Goal: Obtain resource: Download file/media

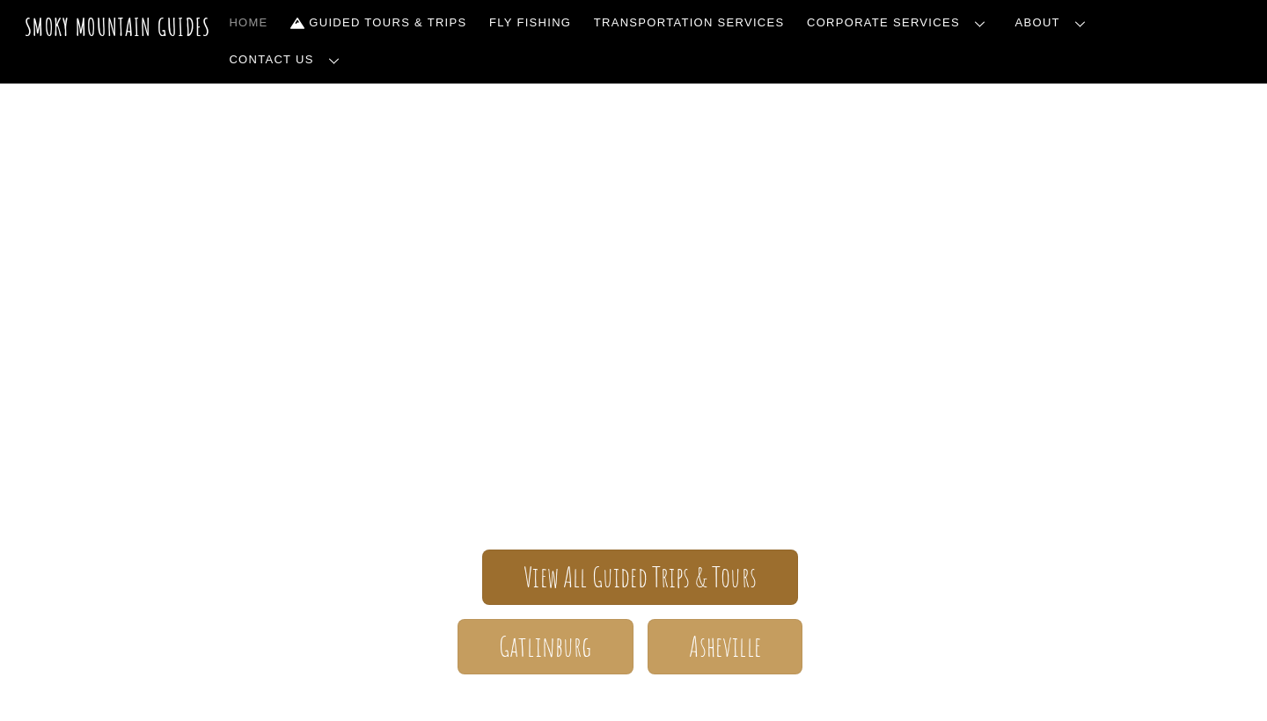
click at [578, 568] on span "View All Guided Trips & Tours" at bounding box center [639, 577] width 233 height 18
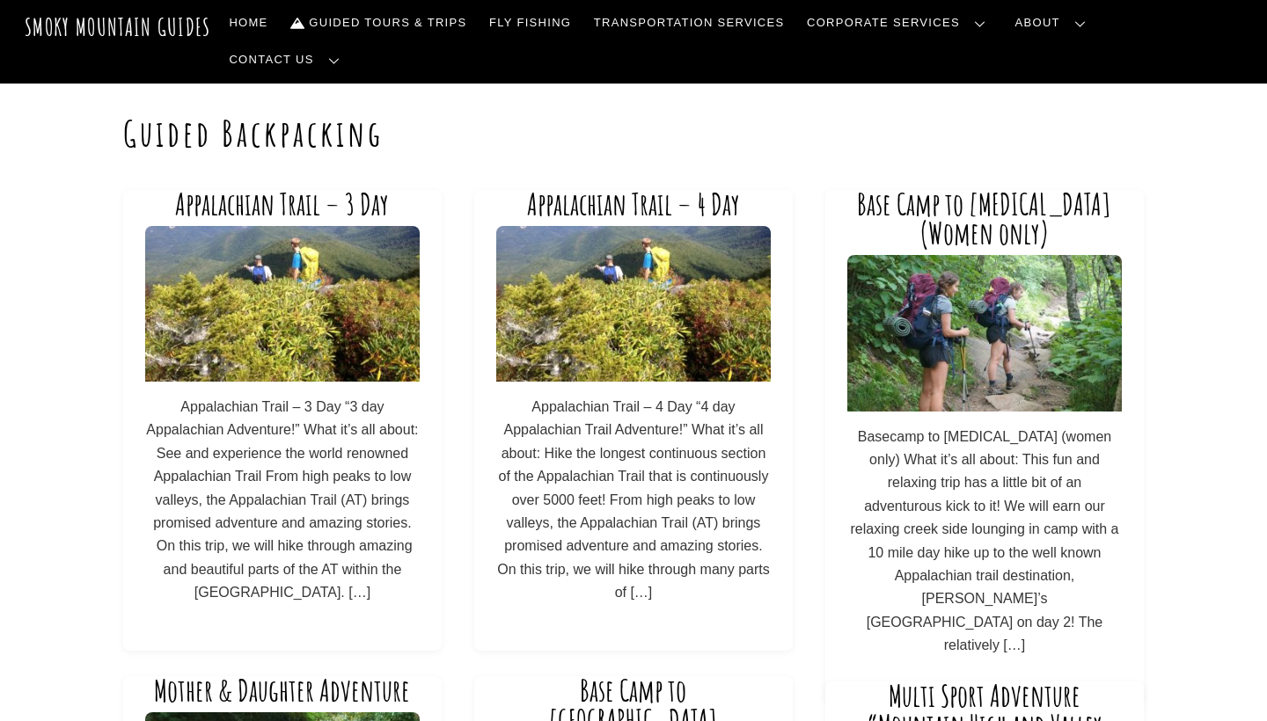
scroll to position [23, 0]
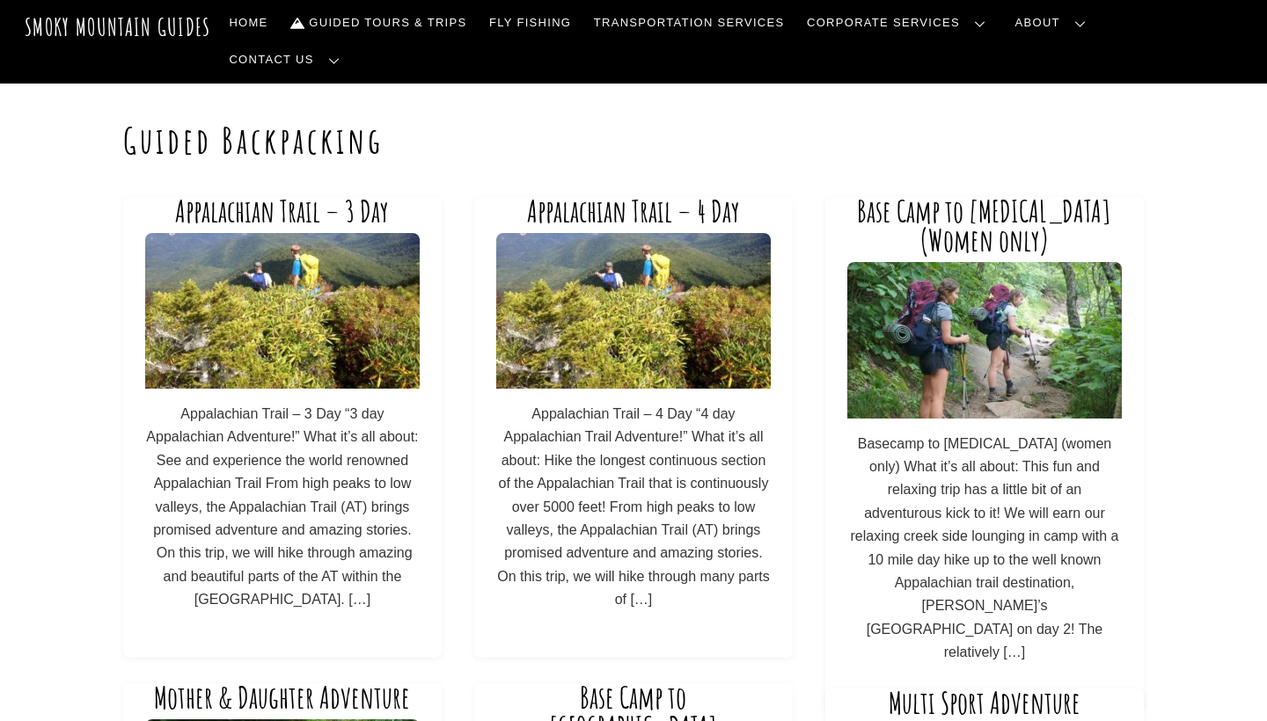
click at [311, 193] on link "Appalachian Trail – 3 Day" at bounding box center [282, 211] width 214 height 37
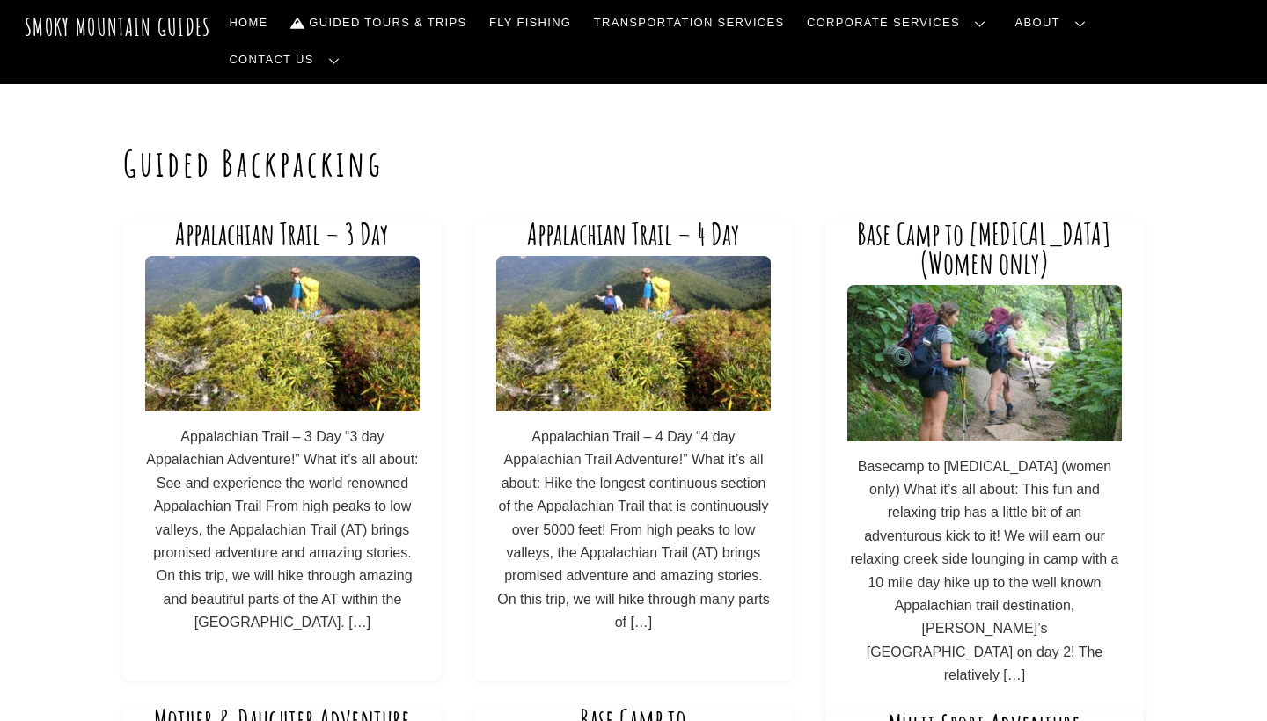
scroll to position [0, 0]
click at [915, 376] on img at bounding box center [984, 363] width 274 height 156
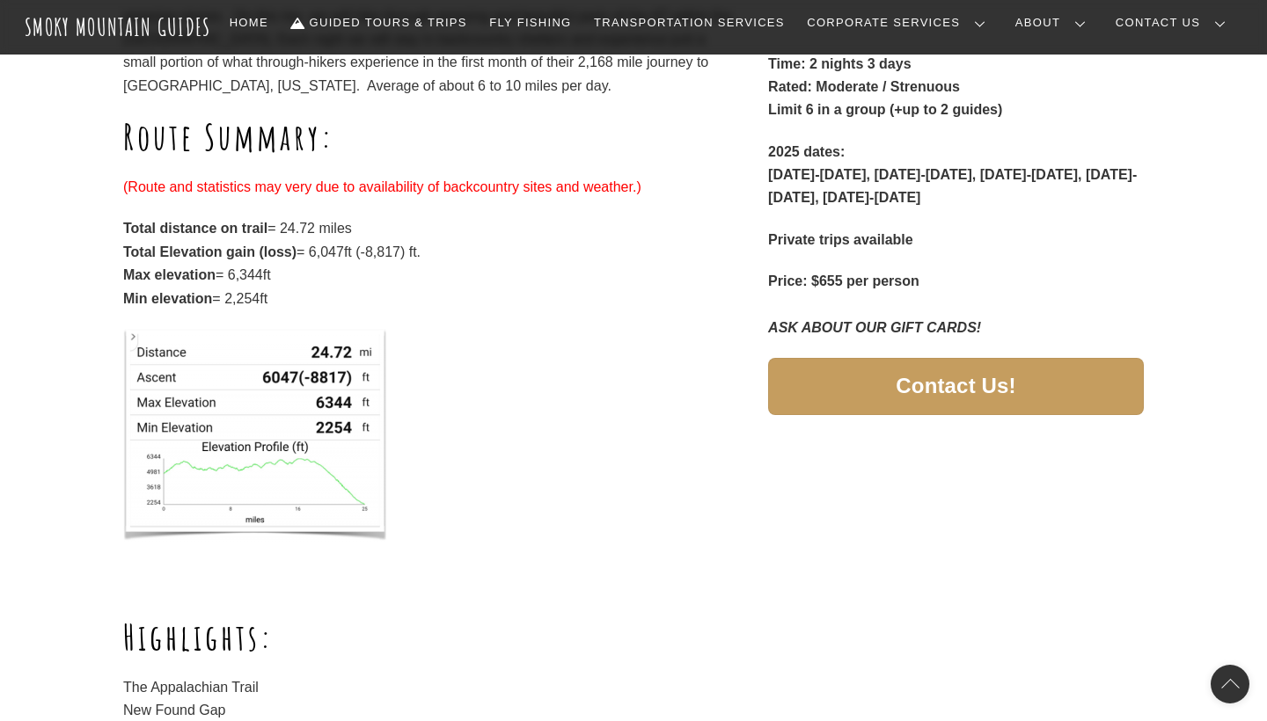
scroll to position [530, 0]
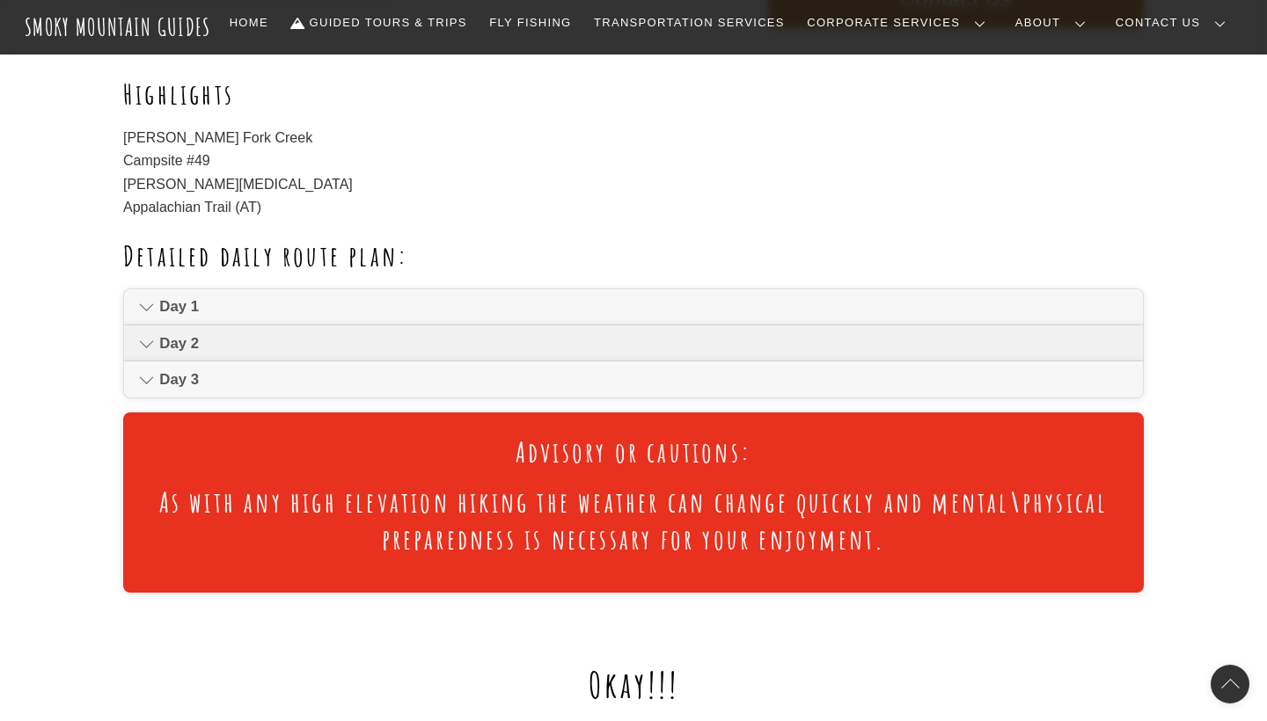
scroll to position [938, 0]
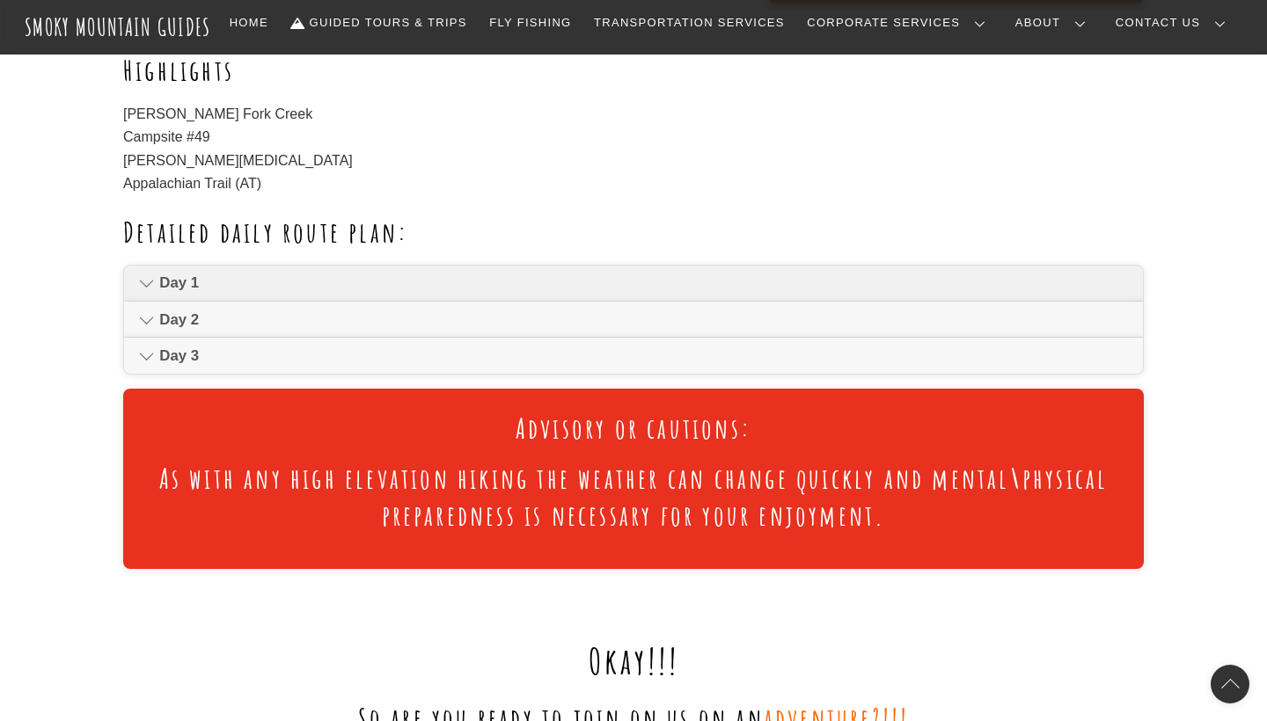
click at [178, 273] on span "Day 1" at bounding box center [643, 283] width 969 height 21
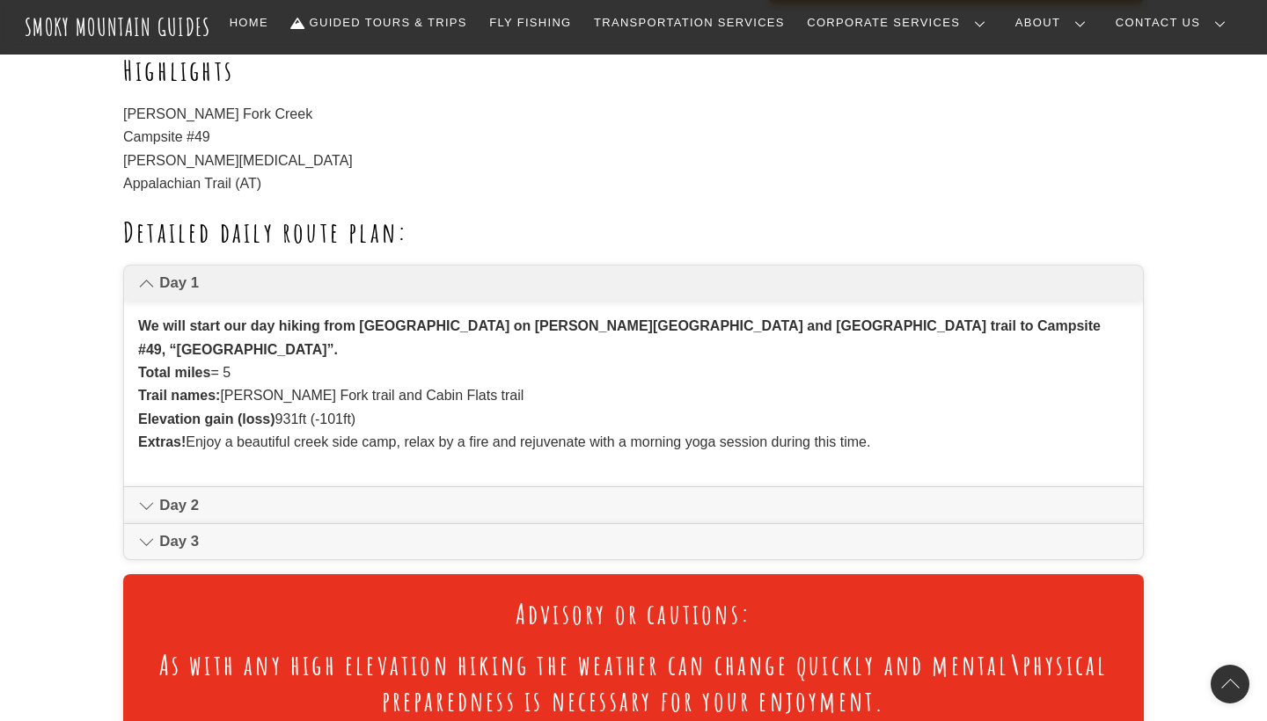
click at [178, 273] on span "Day 1" at bounding box center [643, 283] width 969 height 21
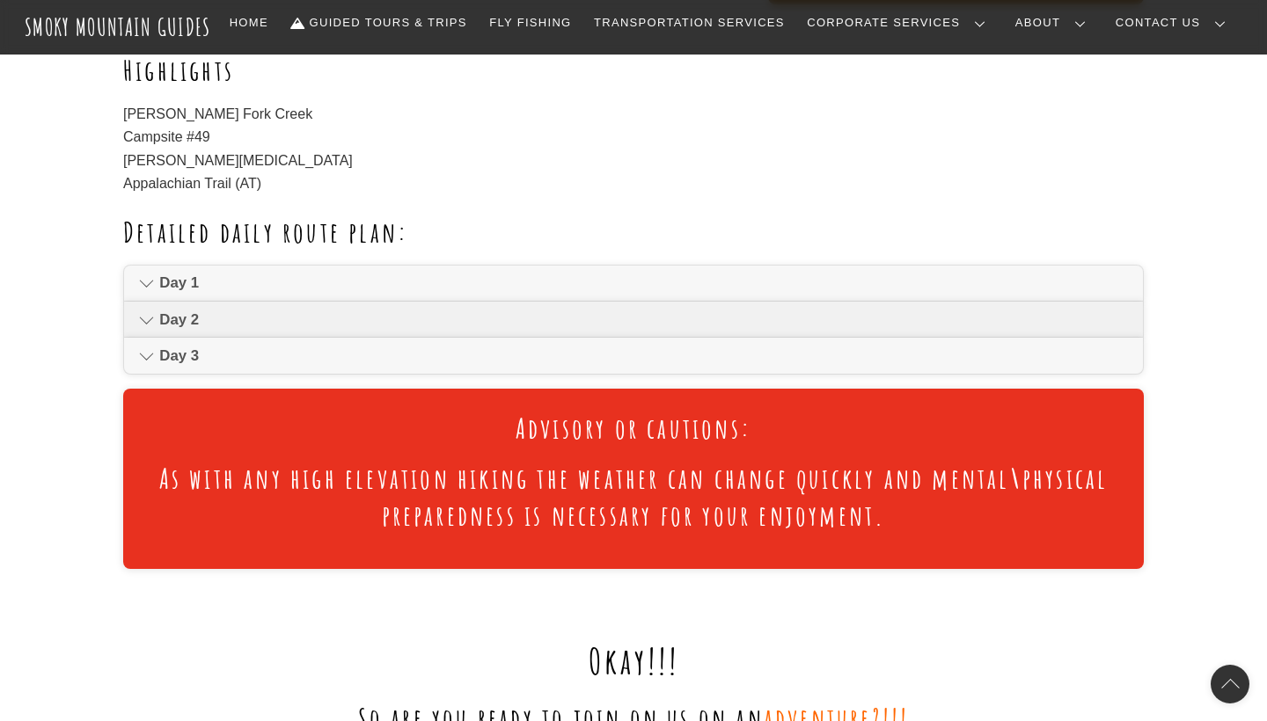
click at [185, 310] on span "Day 2" at bounding box center [643, 320] width 969 height 21
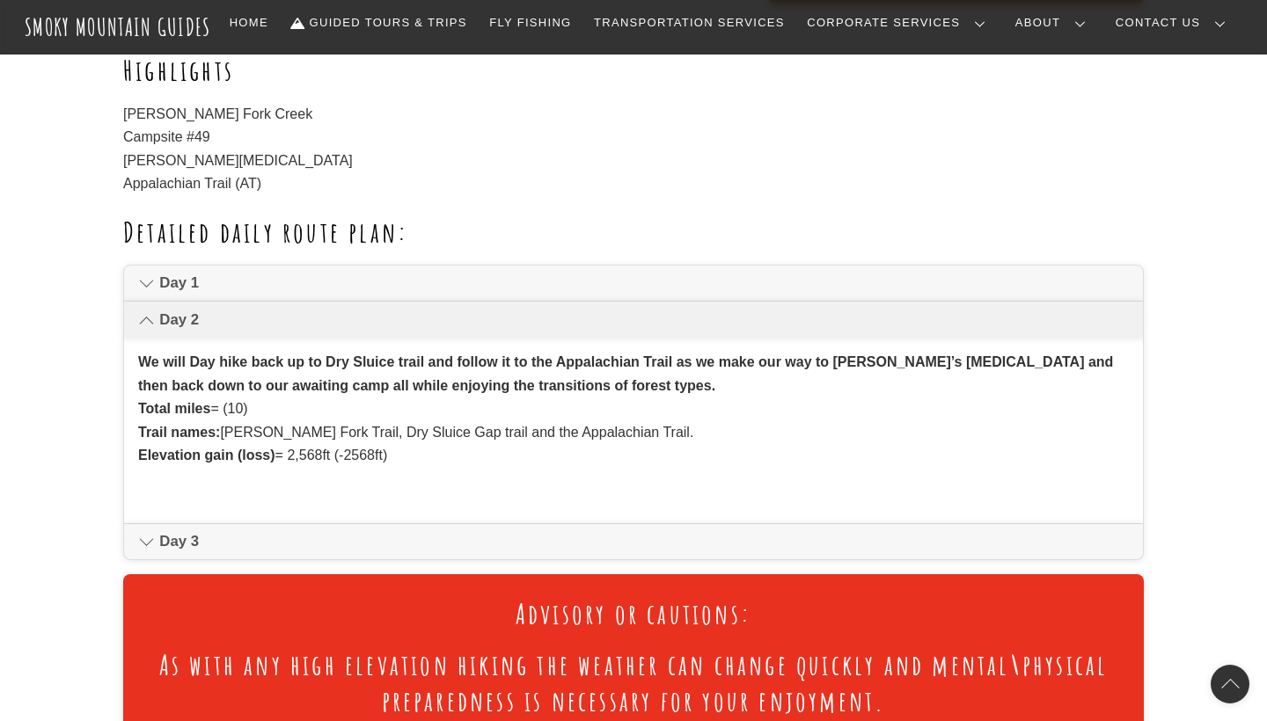
click at [187, 310] on span "Day 2" at bounding box center [643, 320] width 969 height 21
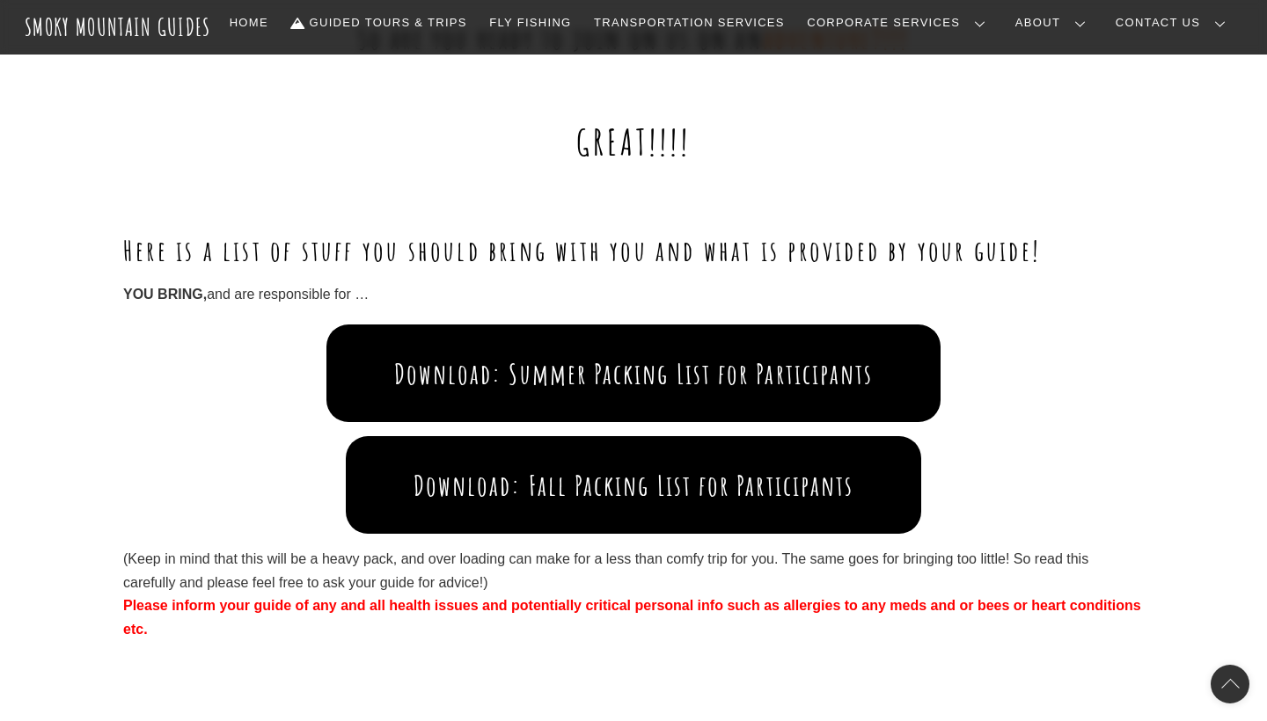
scroll to position [1613, 0]
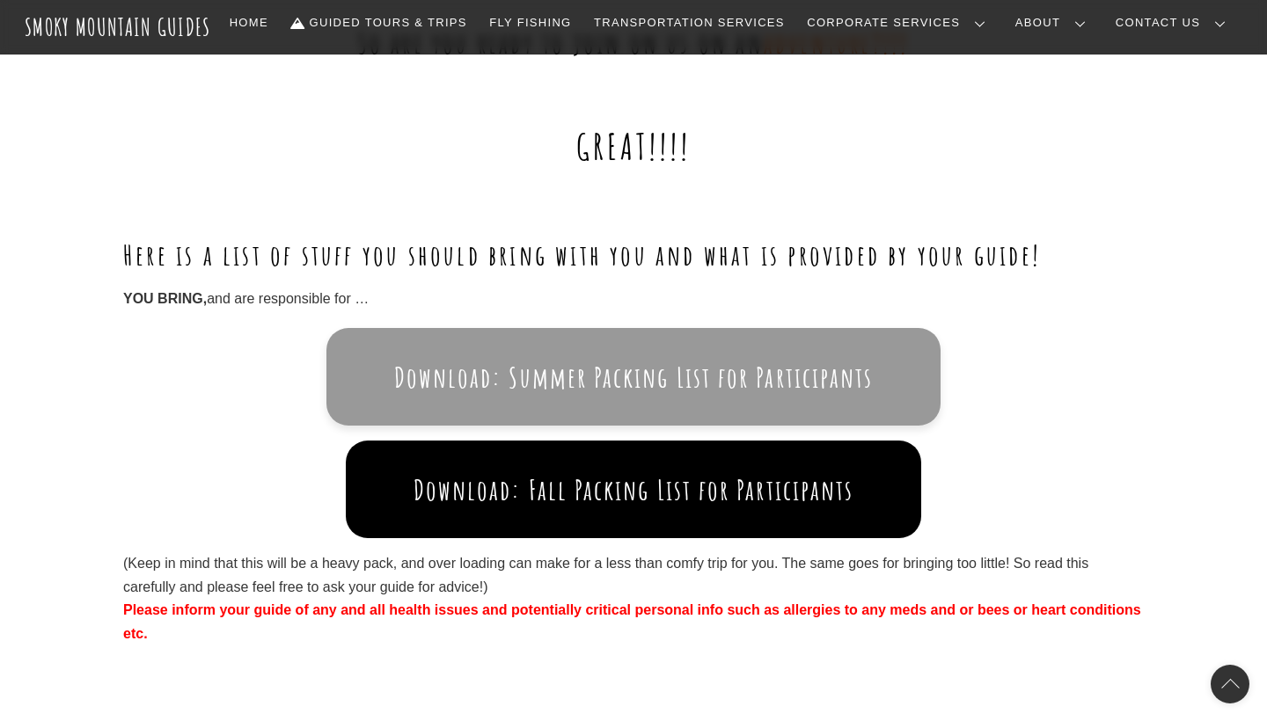
click at [421, 328] on button "Download: Summer Packing List for Participants" at bounding box center [633, 377] width 614 height 98
